Goal: Information Seeking & Learning: Learn about a topic

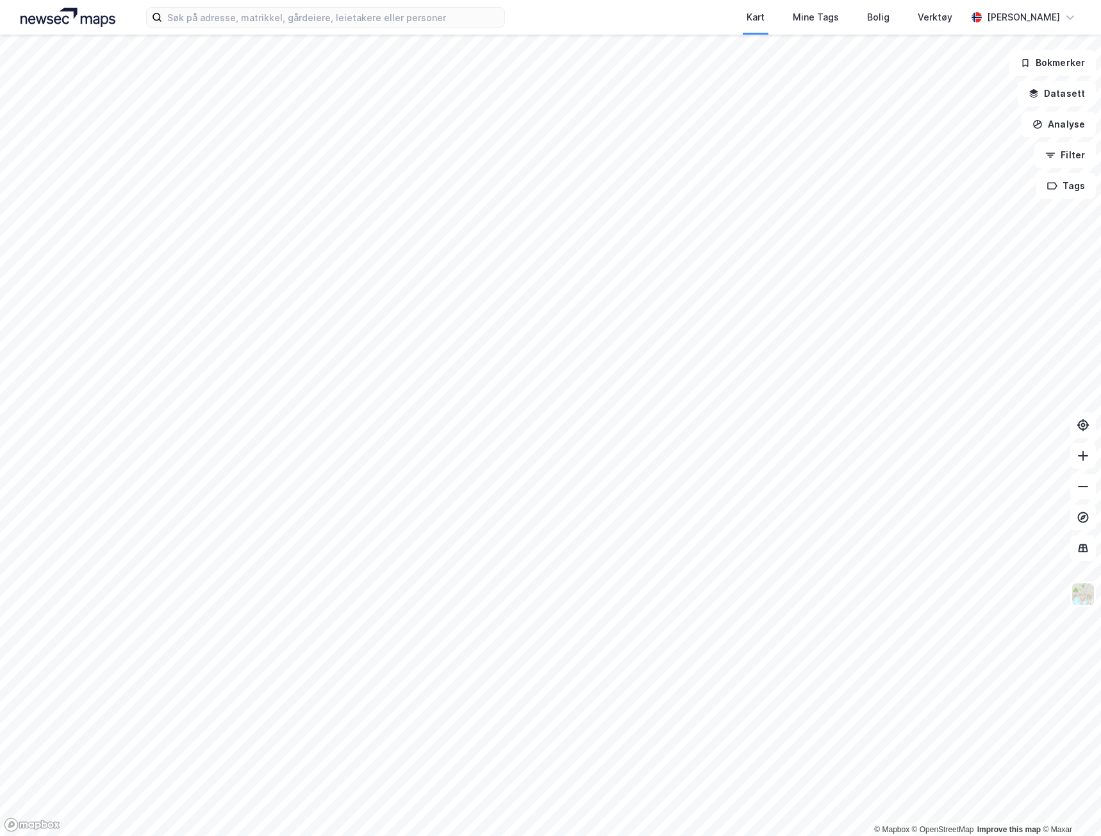
click at [242, 33] on div "Kart Mine Tags Bolig Verktøy [PERSON_NAME]" at bounding box center [550, 17] width 1101 height 35
click at [244, 27] on label at bounding box center [325, 17] width 359 height 21
click at [244, 27] on input at bounding box center [333, 17] width 342 height 19
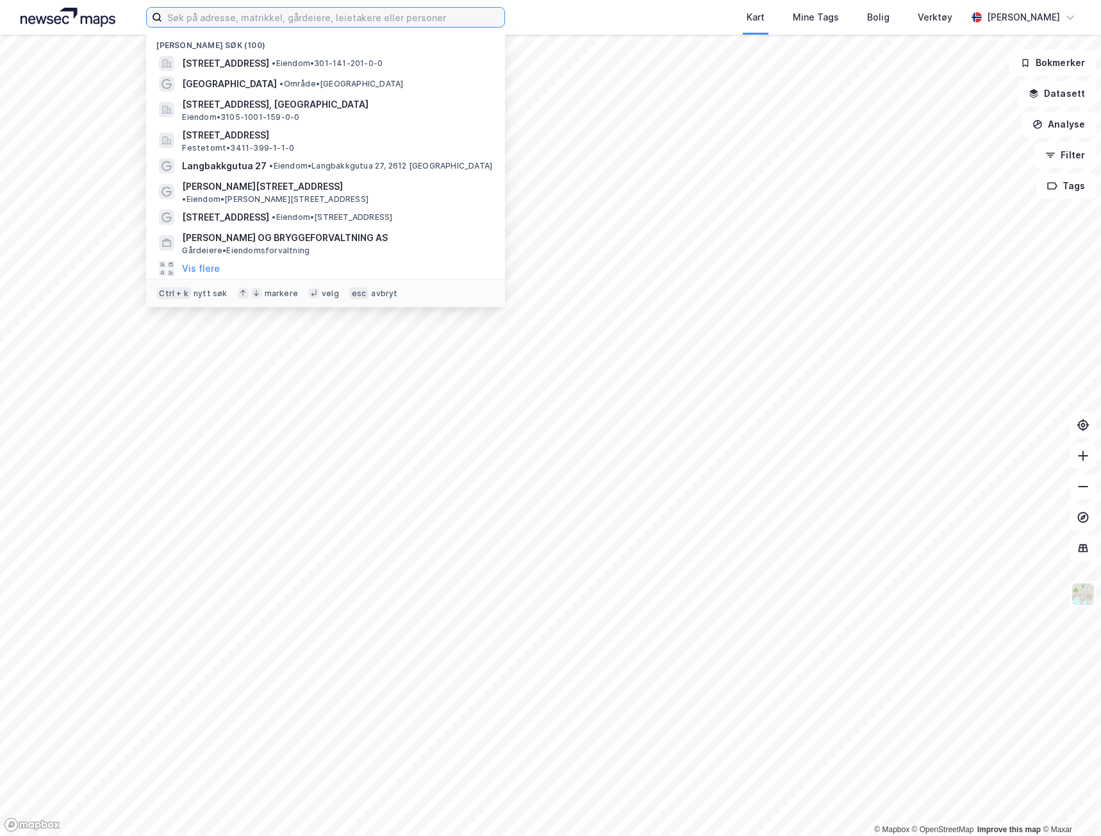
click at [244, 23] on input at bounding box center [333, 17] width 342 height 19
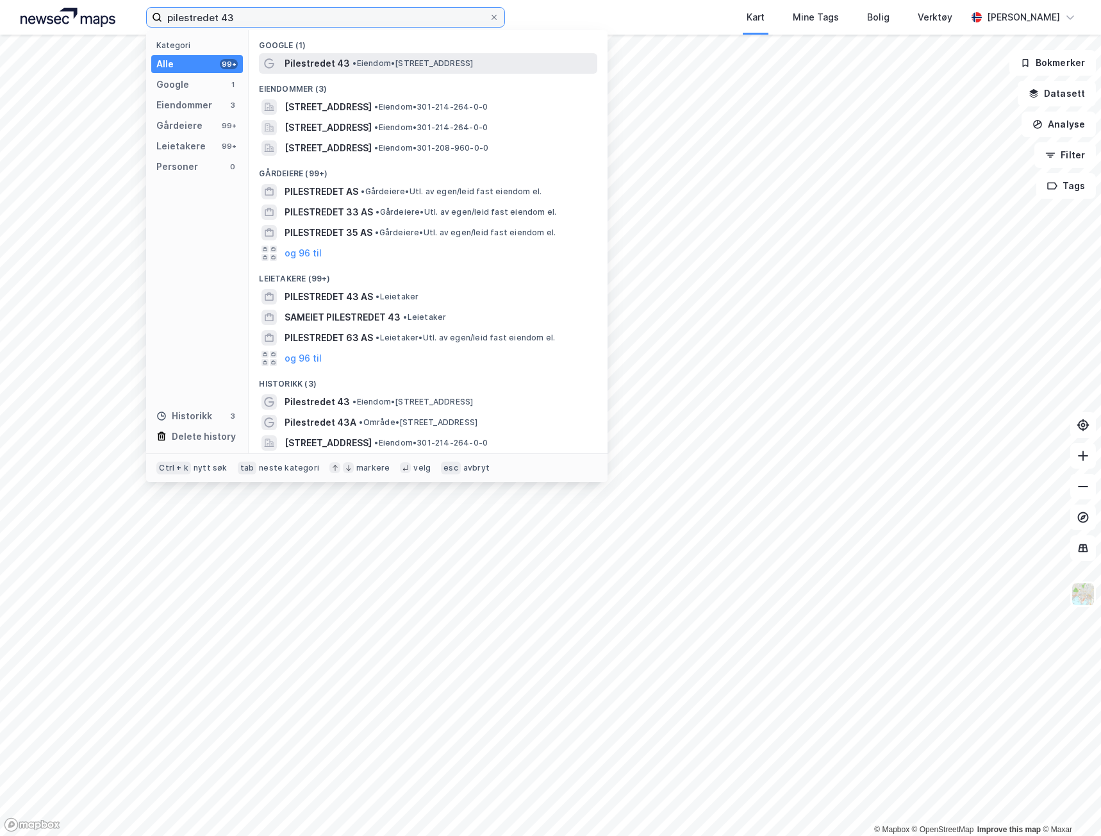
type input "pilestredet 43"
click at [353, 58] on span "•" at bounding box center [355, 63] width 4 height 10
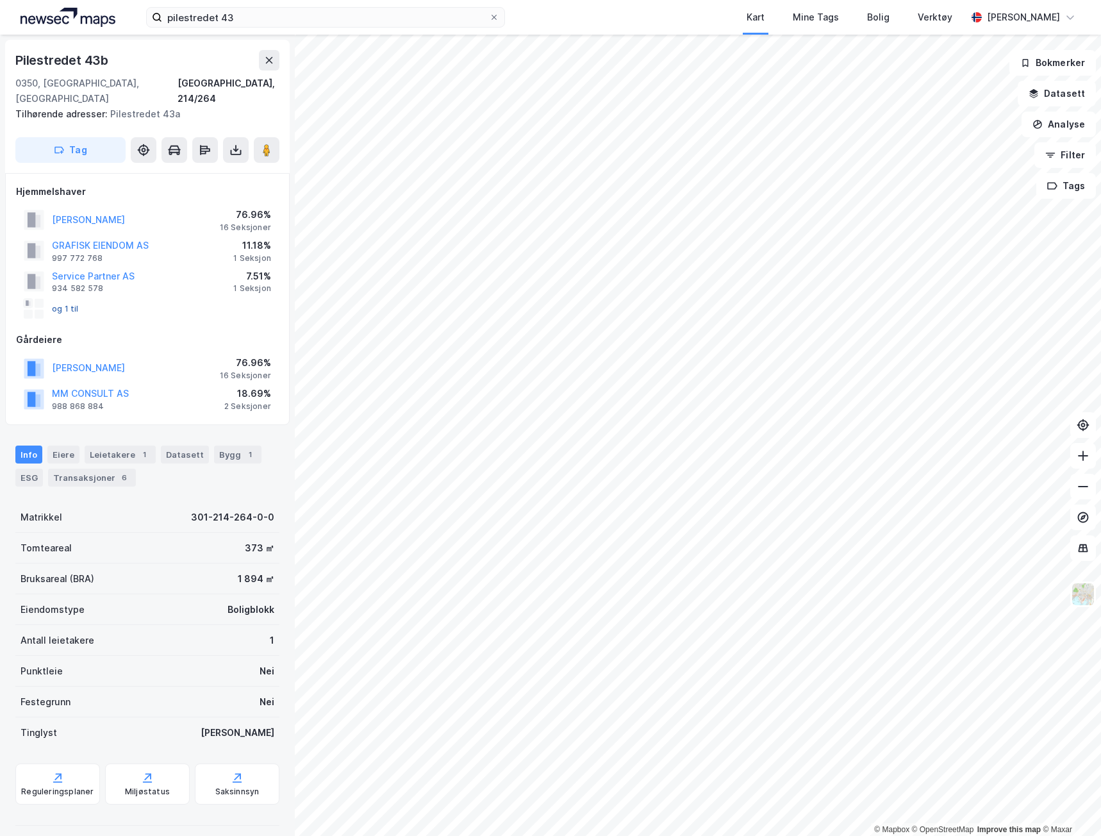
click at [0, 0] on button "og 1 til" at bounding box center [0, 0] width 0 height 0
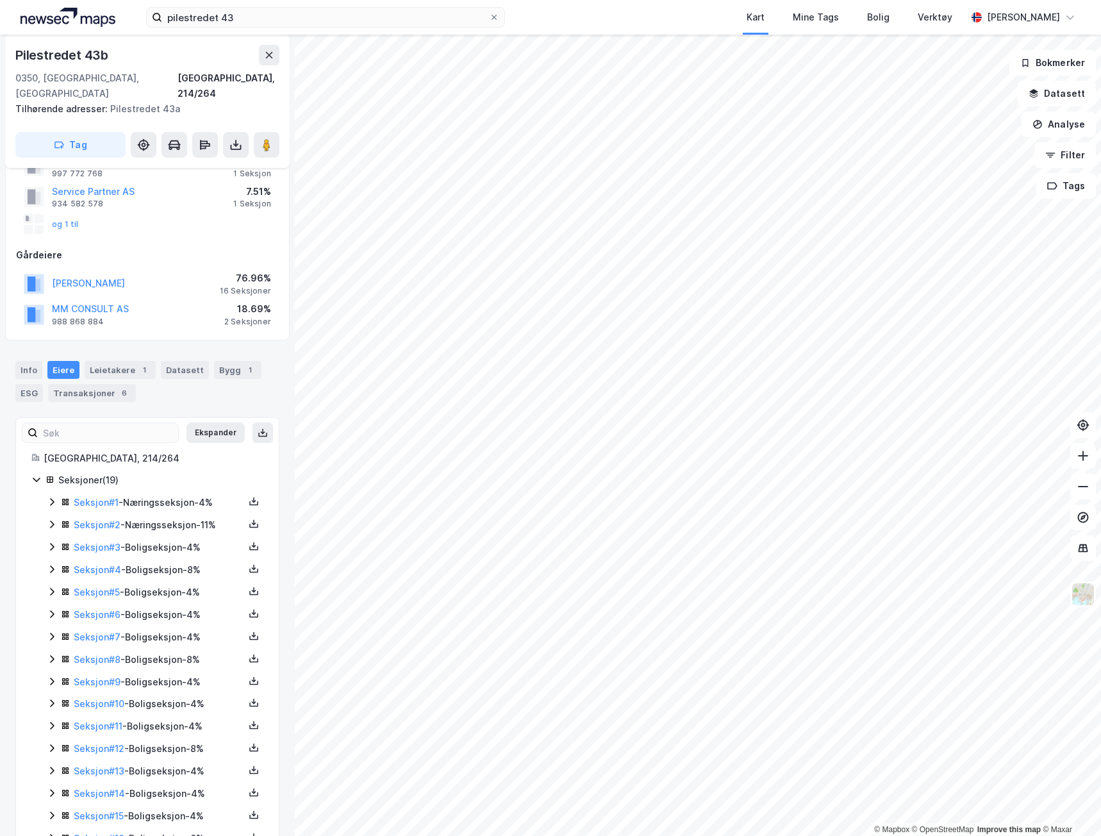
scroll to position [179, 0]
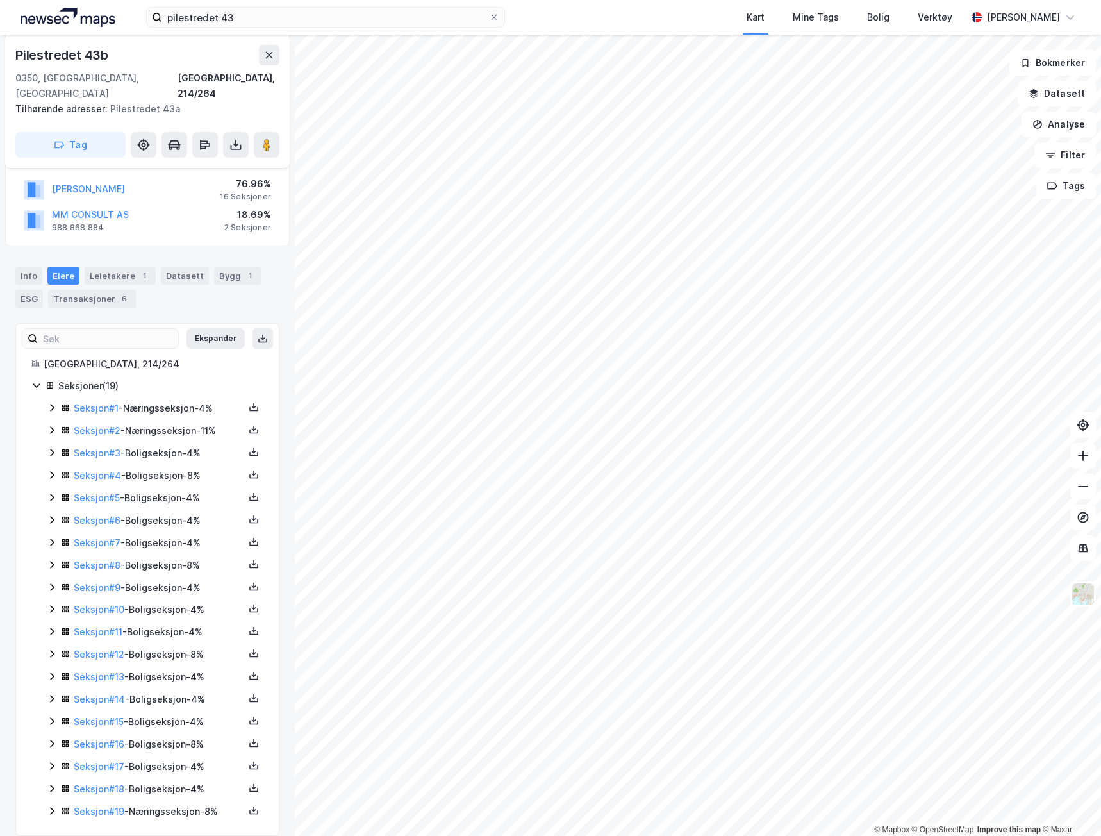
click at [49, 403] on icon at bounding box center [52, 408] width 10 height 10
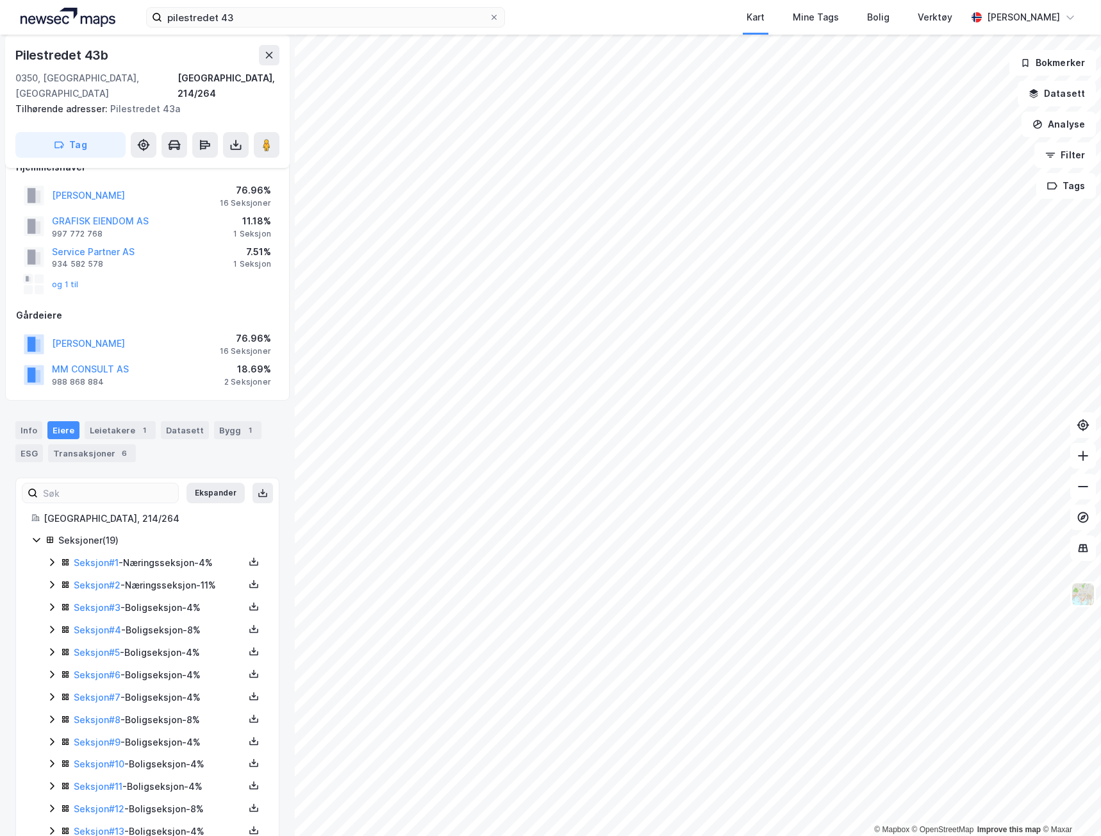
scroll to position [0, 0]
